Goal: Information Seeking & Learning: Learn about a topic

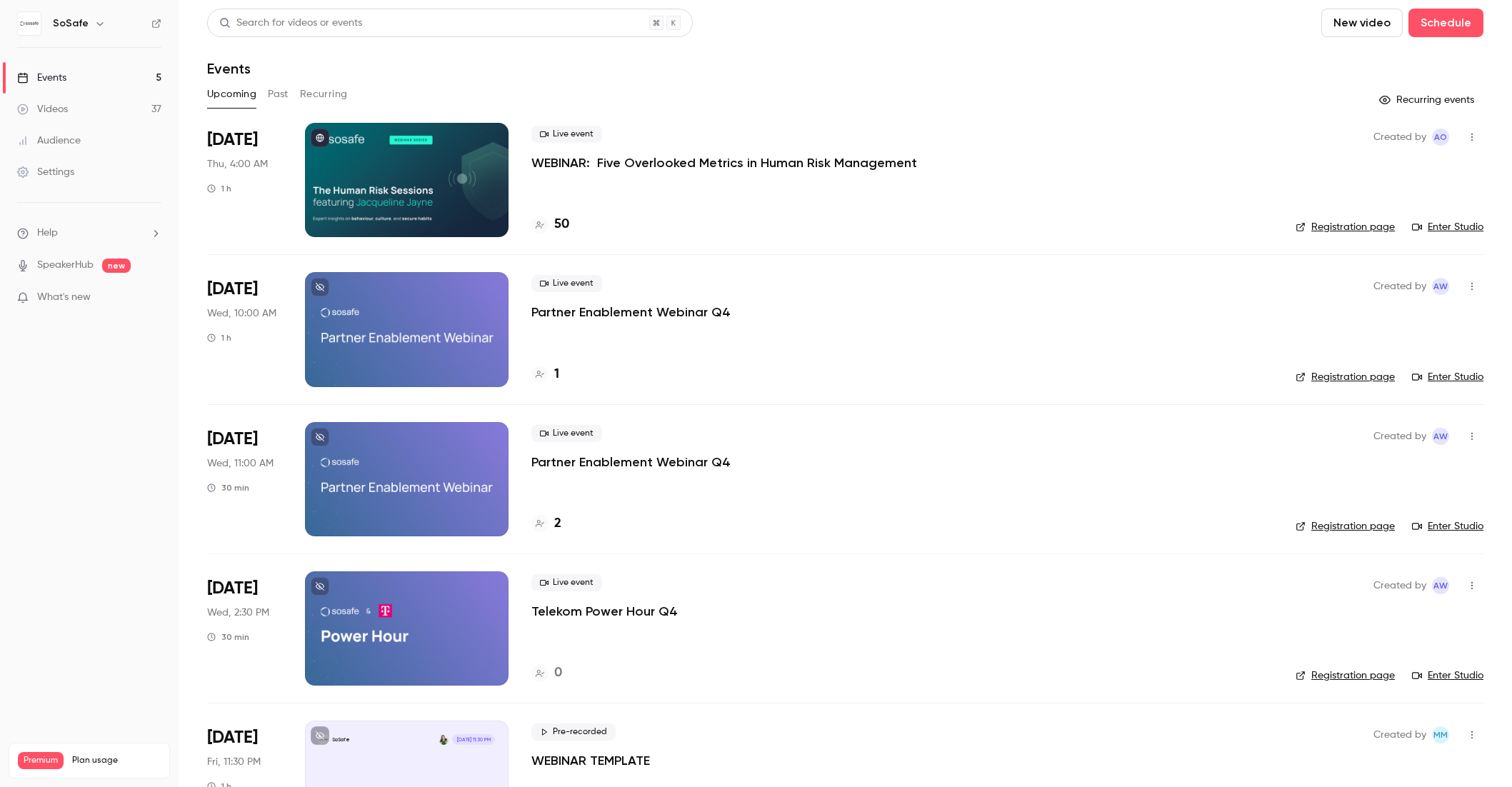
click at [276, 95] on button "Past" at bounding box center [278, 94] width 21 height 23
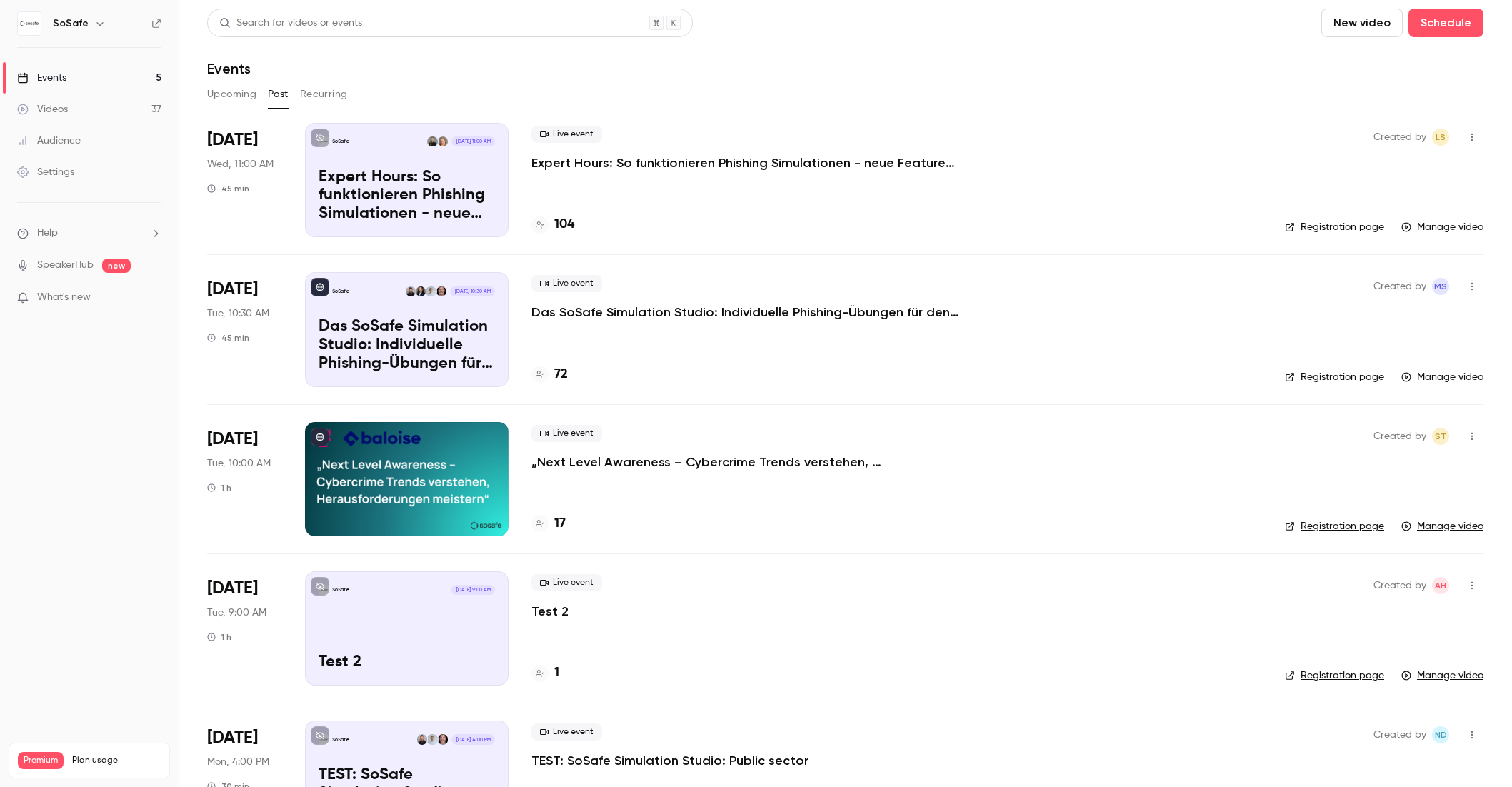
click at [687, 318] on p "Das SoSafe Simulation Studio: Individuelle Phishing-Übungen für den öffentliche…" at bounding box center [745, 312] width 428 height 17
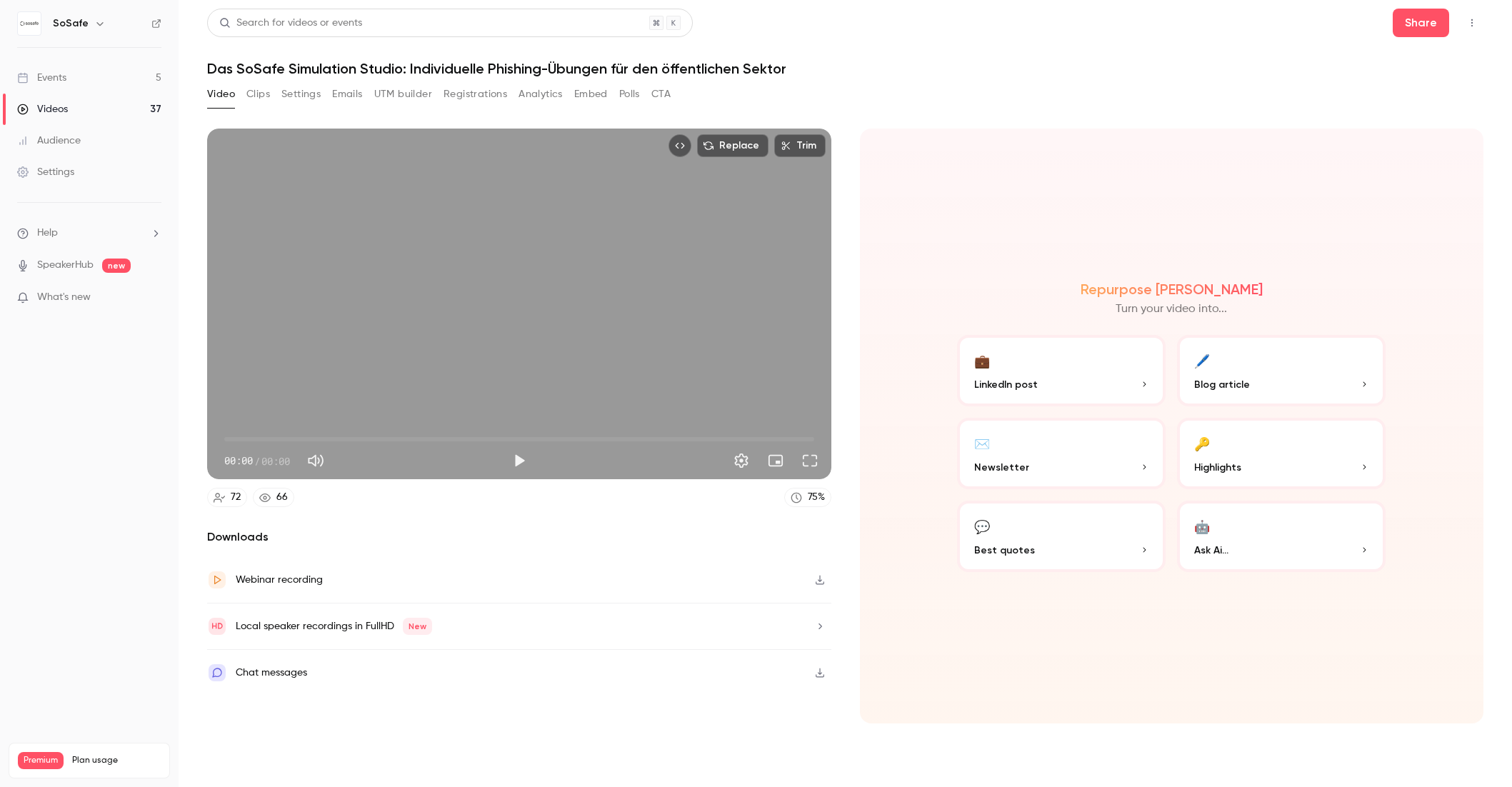
click at [552, 93] on button "Analytics" at bounding box center [541, 94] width 44 height 23
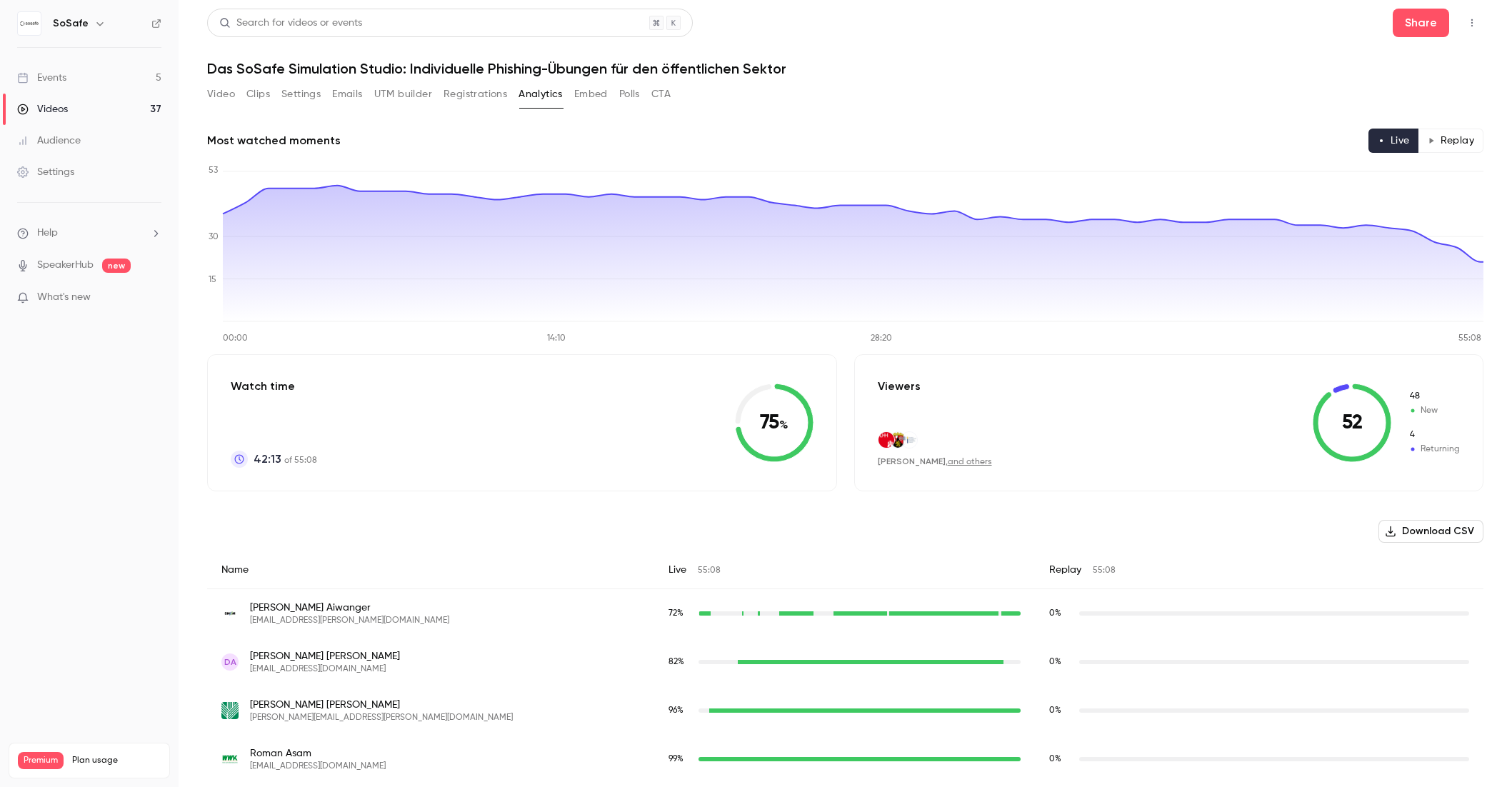
click at [576, 93] on button "Embed" at bounding box center [590, 94] width 33 height 23
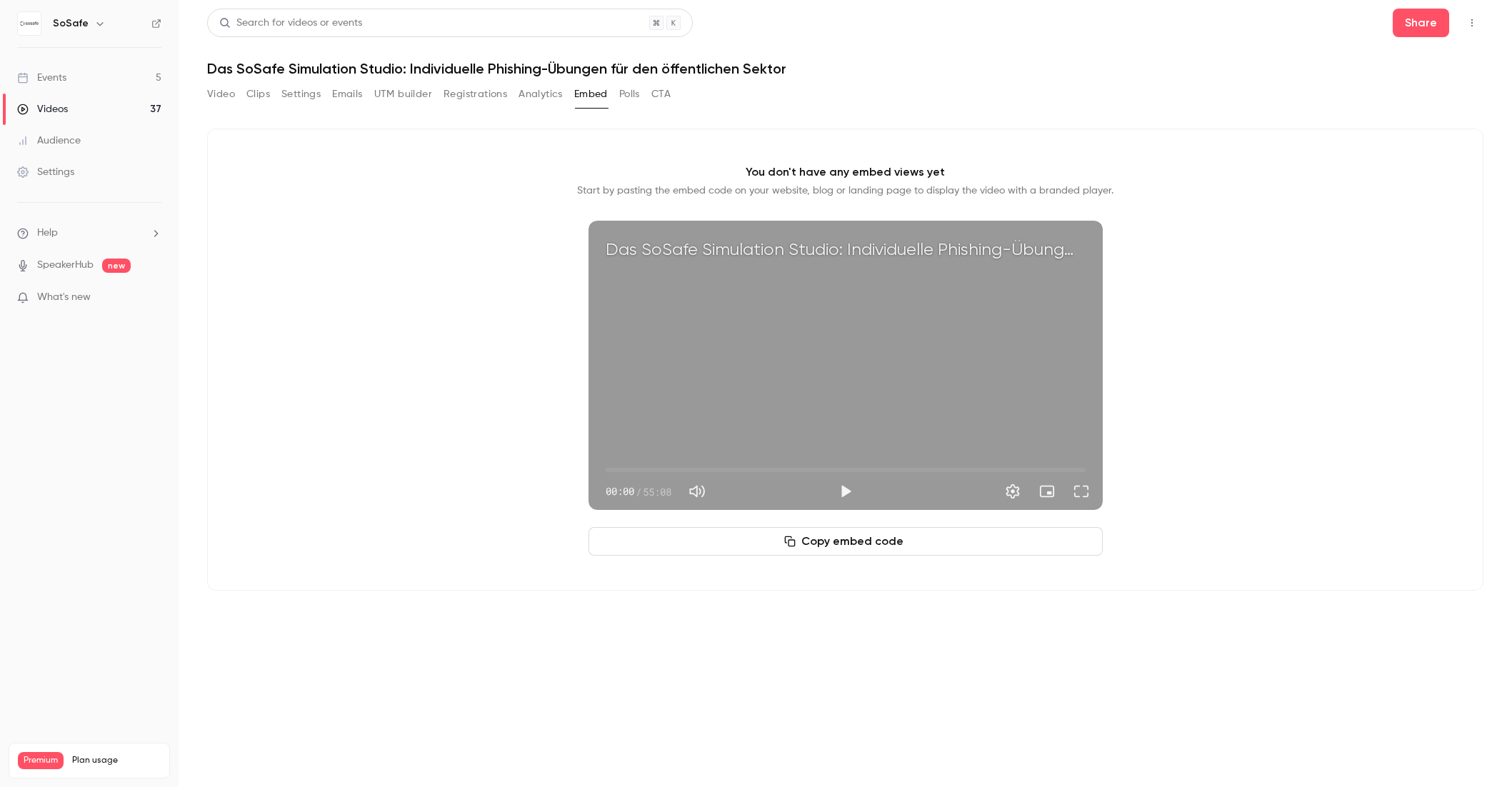
click at [627, 94] on button "Polls" at bounding box center [629, 94] width 21 height 23
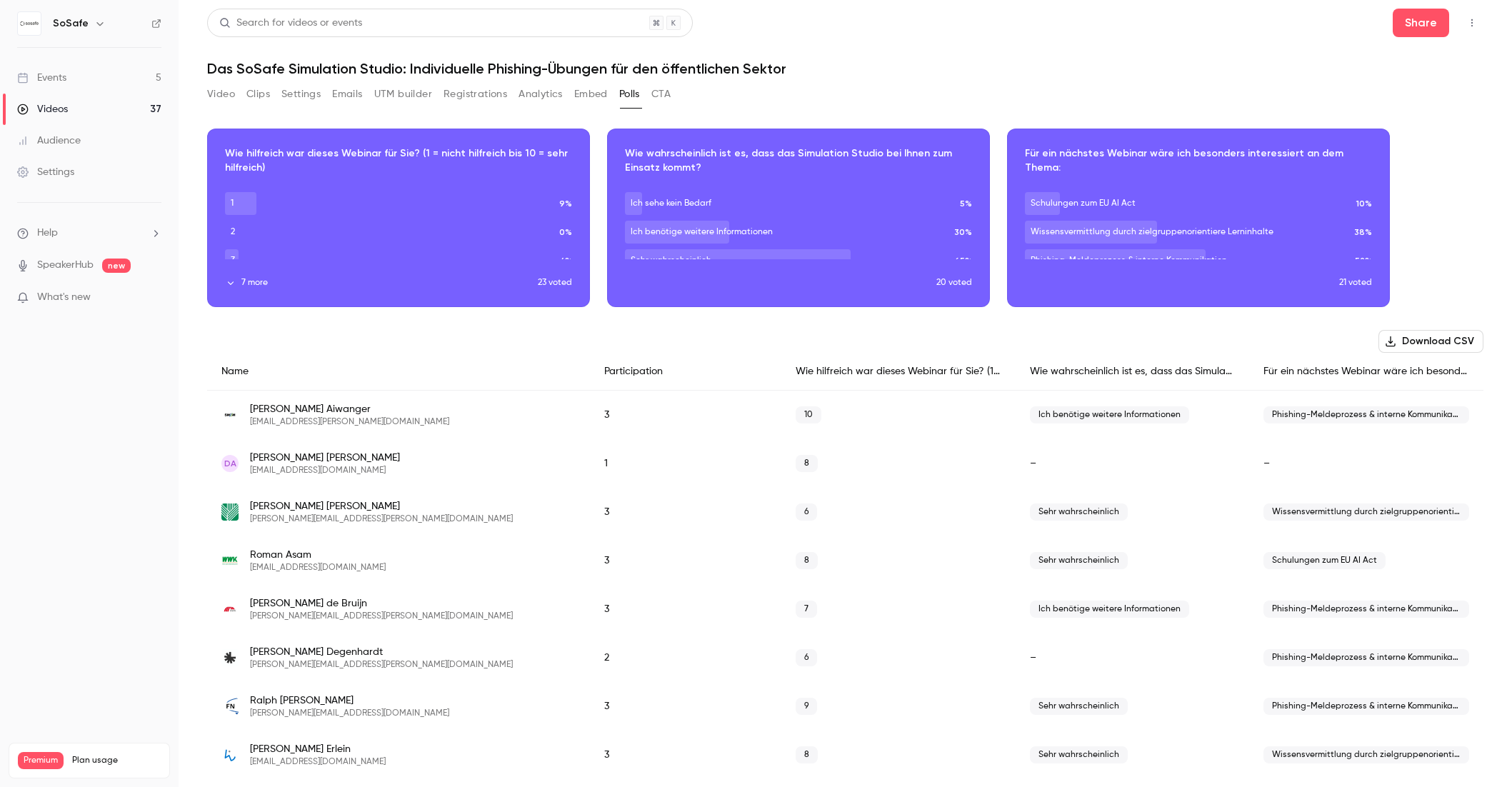
scroll to position [1, 0]
click at [587, 98] on button "Embed" at bounding box center [590, 93] width 33 height 23
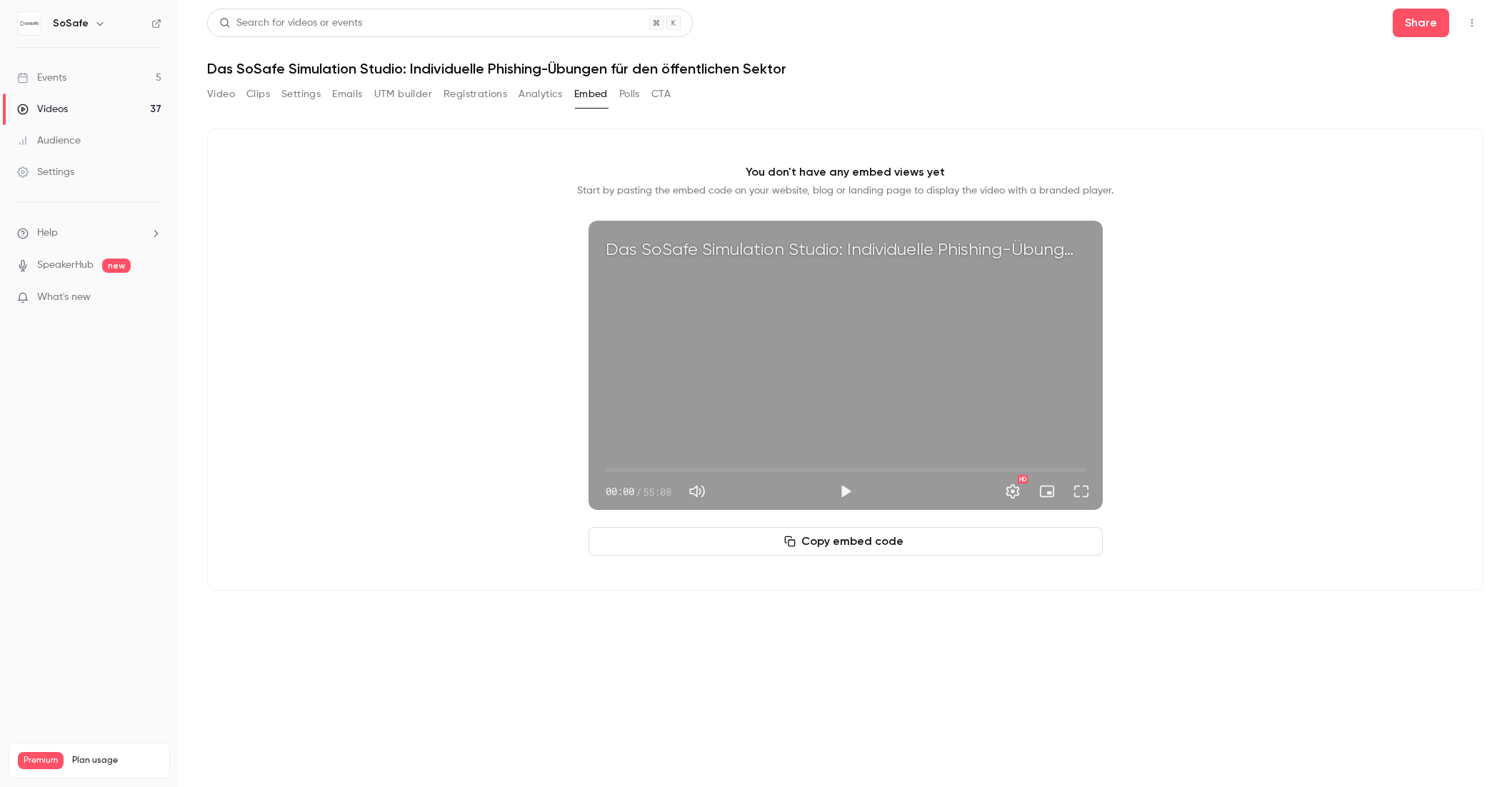
click at [627, 96] on button "Polls" at bounding box center [629, 94] width 21 height 23
